Goal: Task Accomplishment & Management: Manage account settings

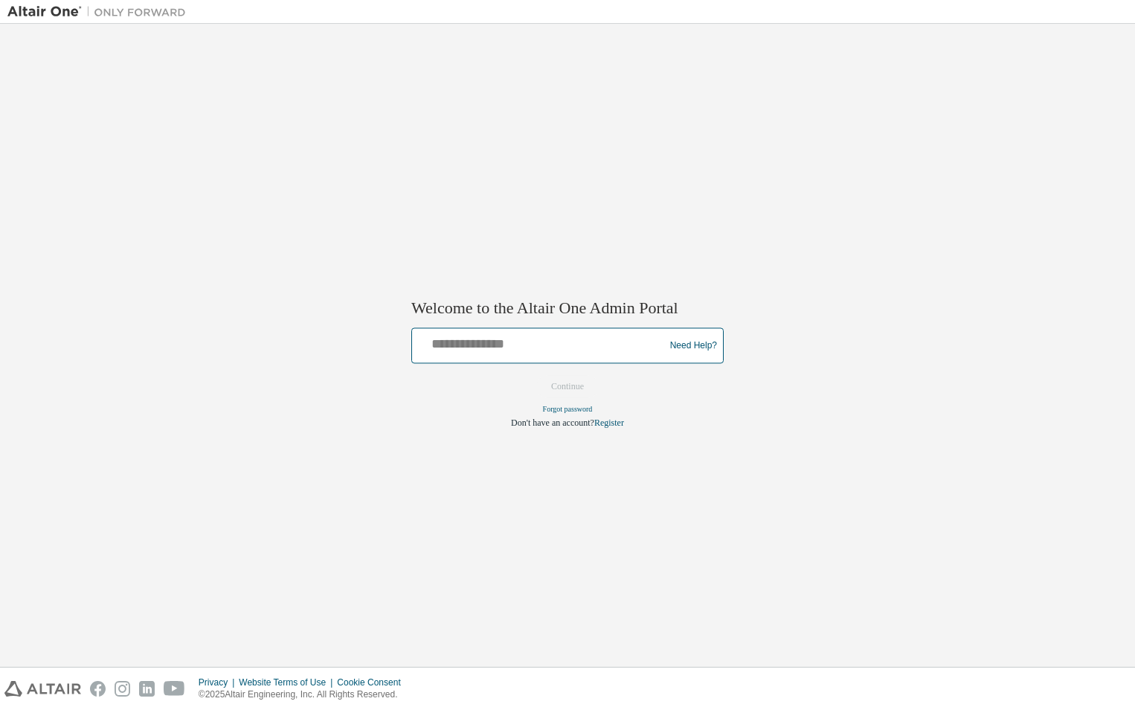
click at [447, 337] on input "text" at bounding box center [540, 343] width 245 height 22
type input "**********"
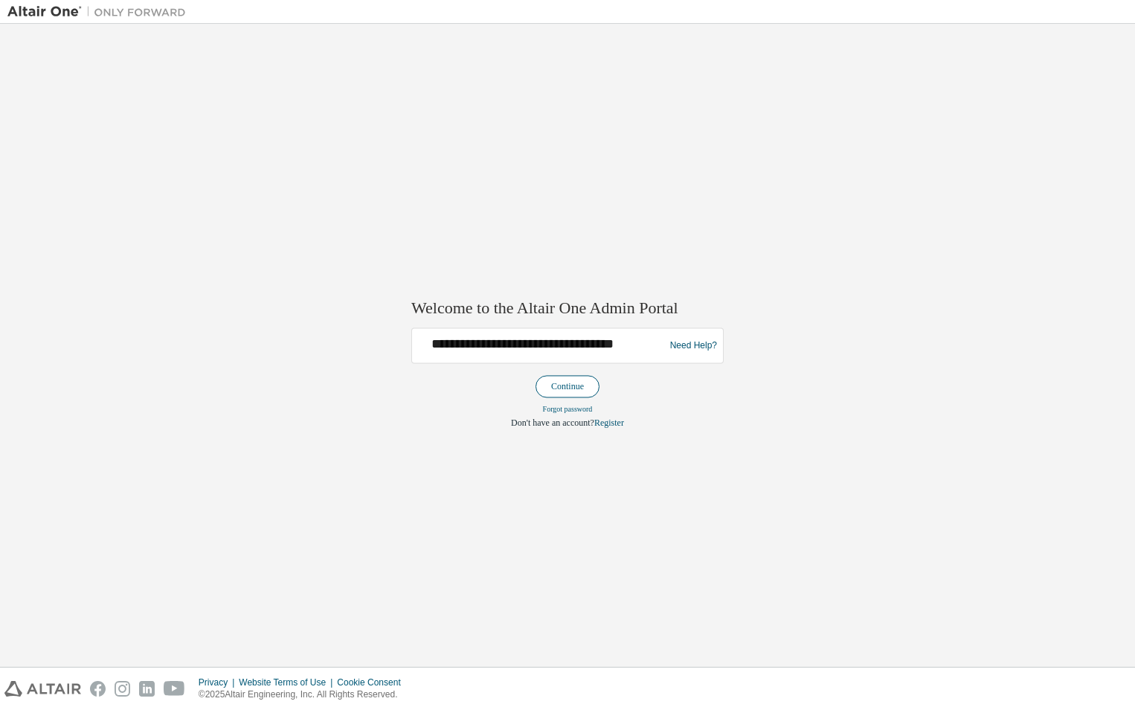
click at [569, 384] on button "Continue" at bounding box center [568, 387] width 64 height 22
